Goal: Navigation & Orientation: Find specific page/section

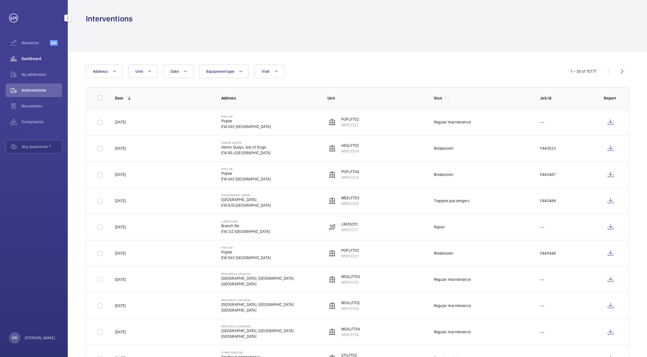
click at [41, 63] on div "Dashboard" at bounding box center [34, 59] width 56 height 14
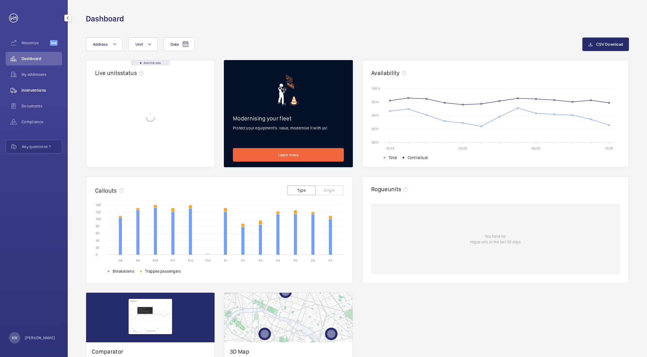
click at [36, 89] on span "Interventions" at bounding box center [41, 90] width 41 height 6
